Goal: Navigation & Orientation: Understand site structure

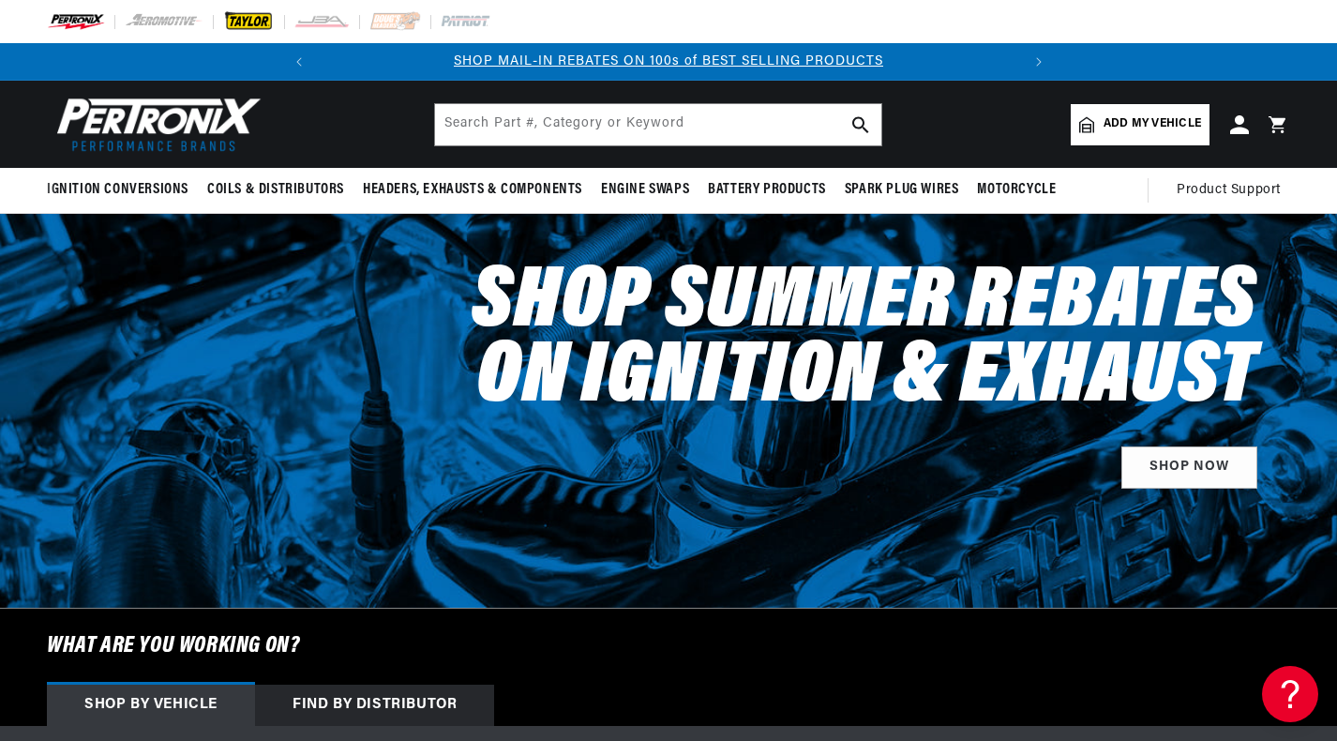
click at [266, 25] on img at bounding box center [249, 21] width 52 height 21
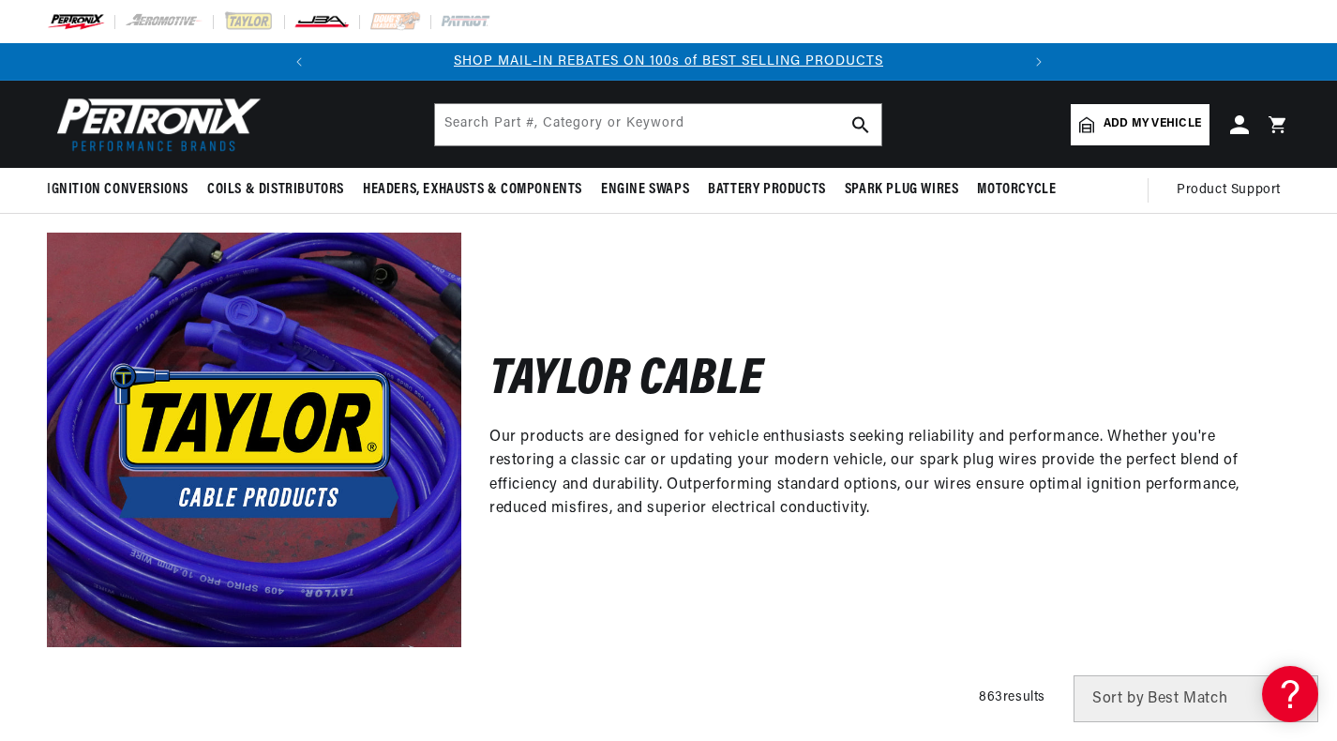
click at [302, 25] on img at bounding box center [321, 21] width 56 height 21
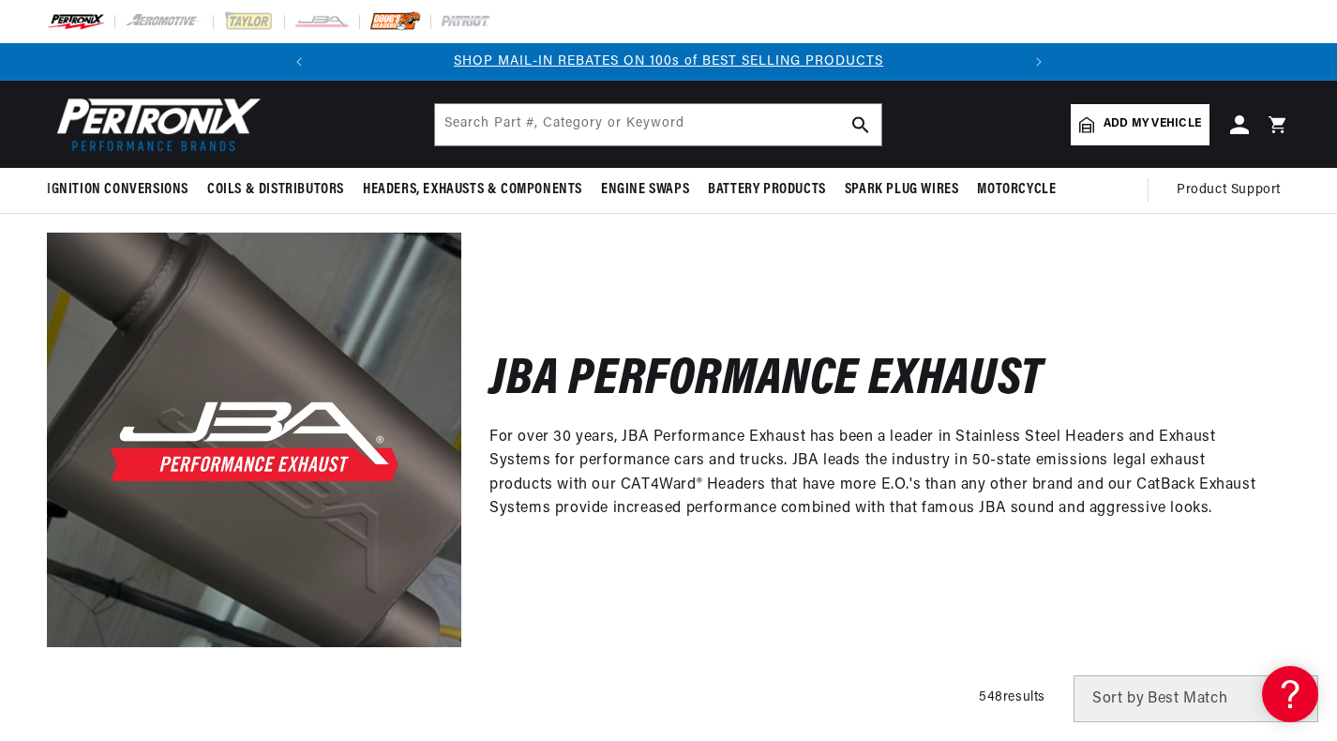
click at [373, 16] on img at bounding box center [395, 21] width 52 height 21
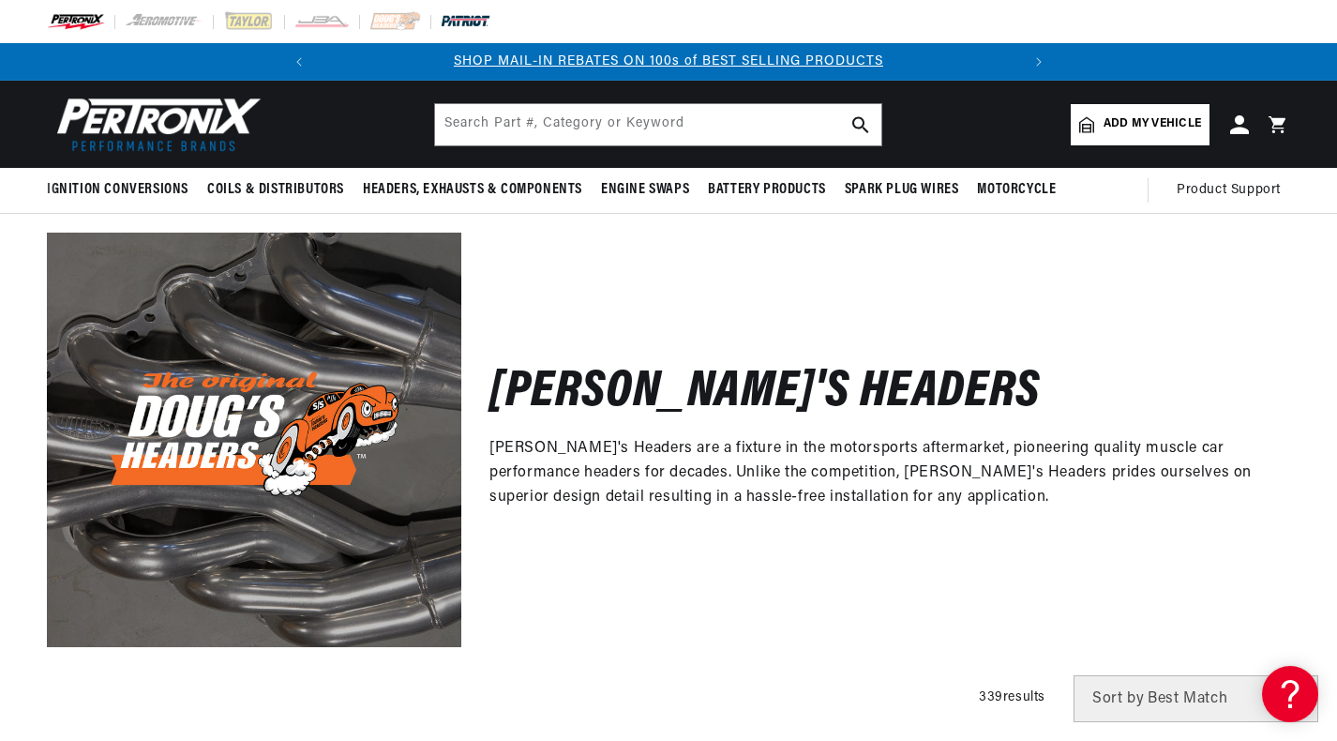
click at [444, 18] on img at bounding box center [466, 21] width 52 height 21
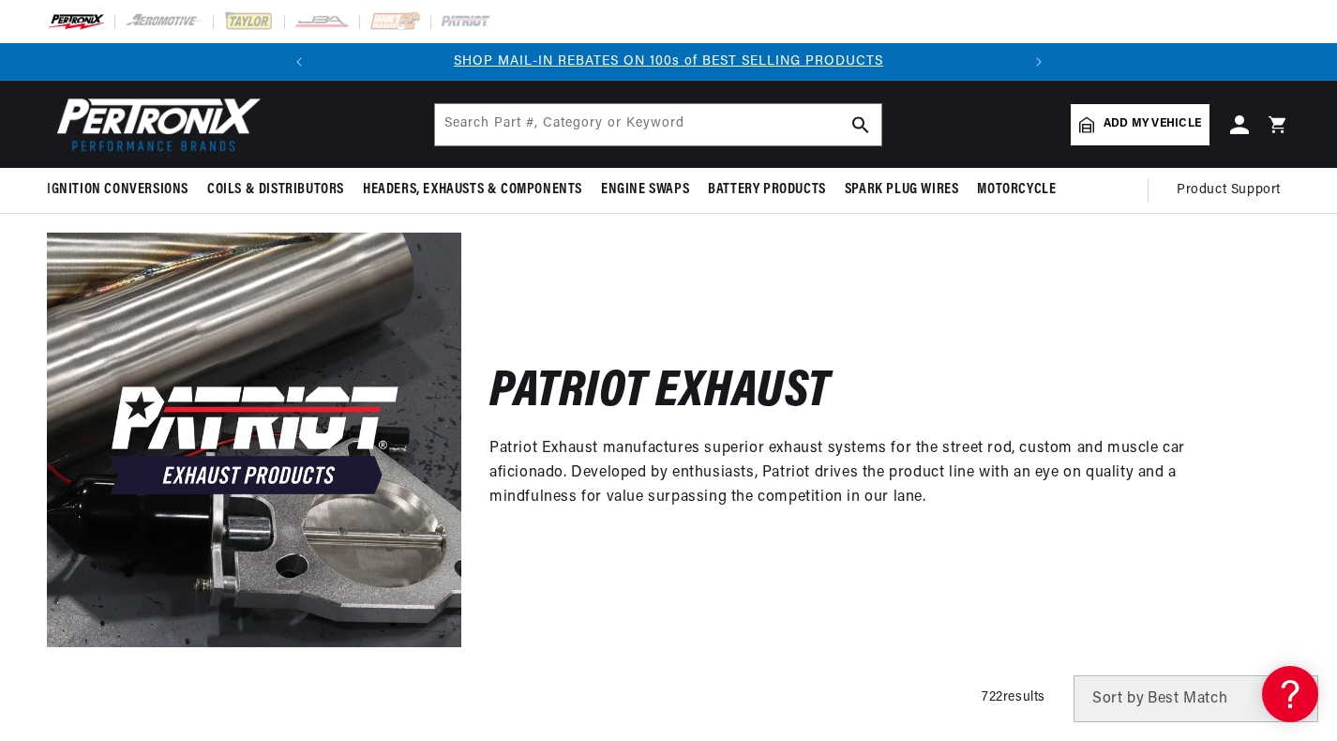
click at [78, 28] on img at bounding box center [76, 21] width 58 height 21
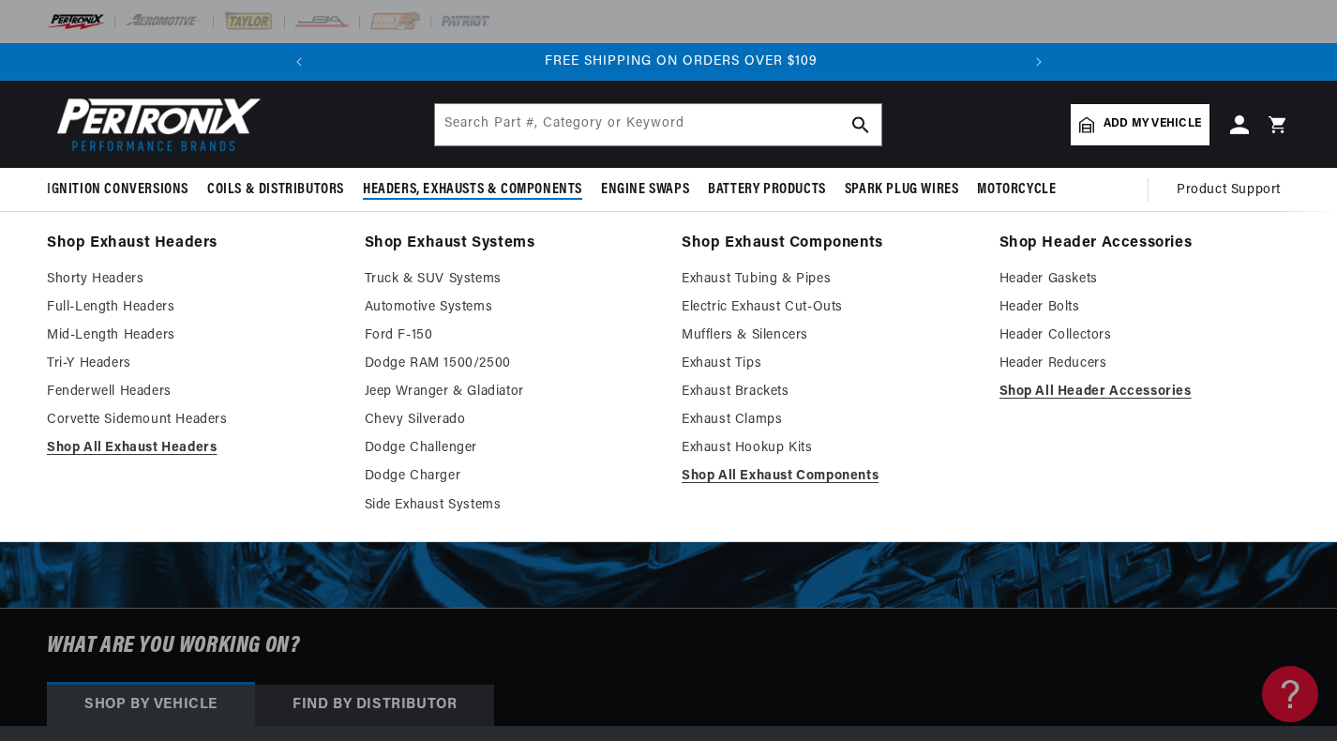
scroll to position [0, 699]
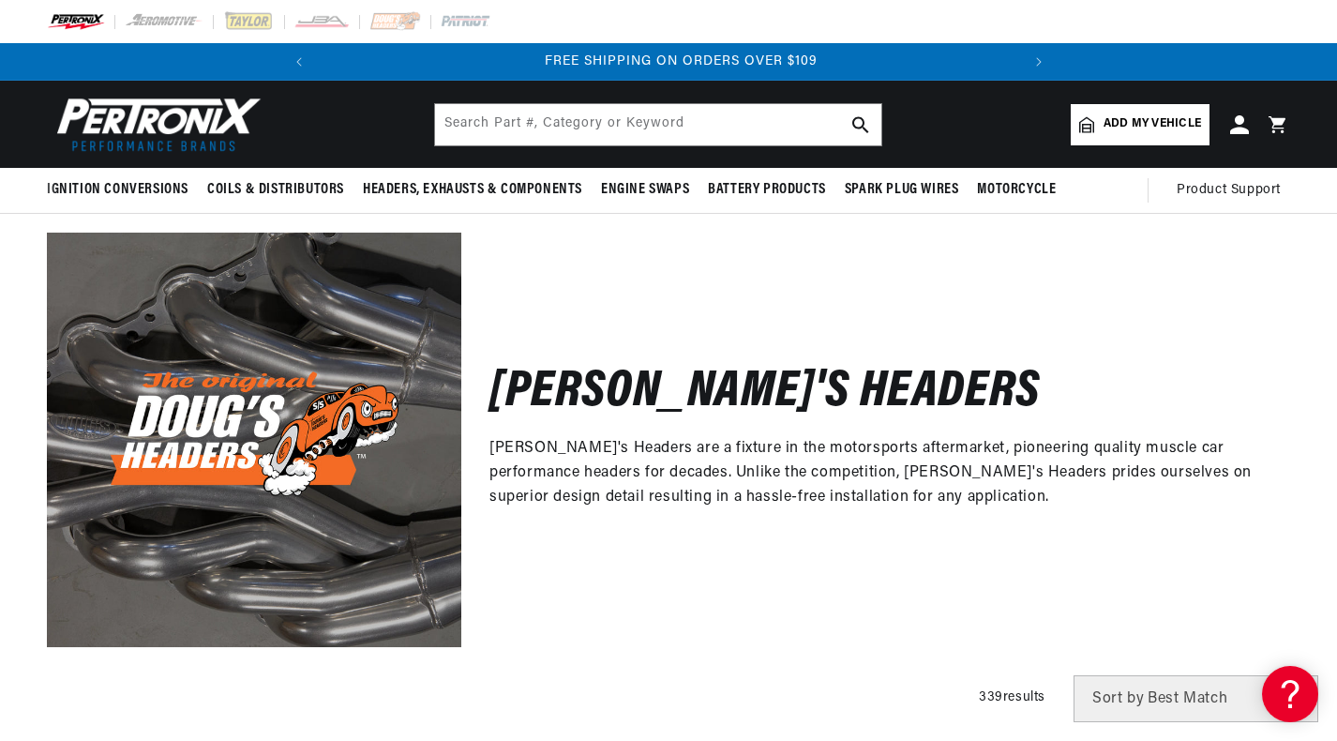
scroll to position [0, 699]
